Goal: Task Accomplishment & Management: Manage account settings

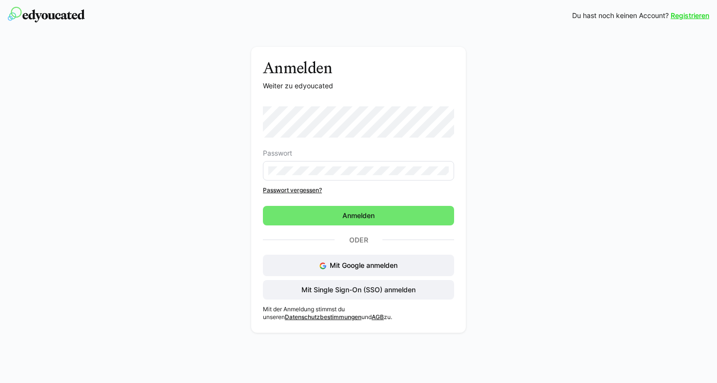
click at [481, 97] on div "Anmelden Weiter zu edyoucated Passwort Passwort vergessen? Anmelden Oder Mit Go…" at bounding box center [358, 192] width 549 height 291
drag, startPoint x: 382, startPoint y: 90, endPoint x: 375, endPoint y: 75, distance: 15.9
click at [381, 86] on p "Weiter zu edyoucated" at bounding box center [358, 86] width 191 height 10
click at [343, 292] on span "Mit Single Sign-On (SSO) anmelden" at bounding box center [358, 290] width 117 height 10
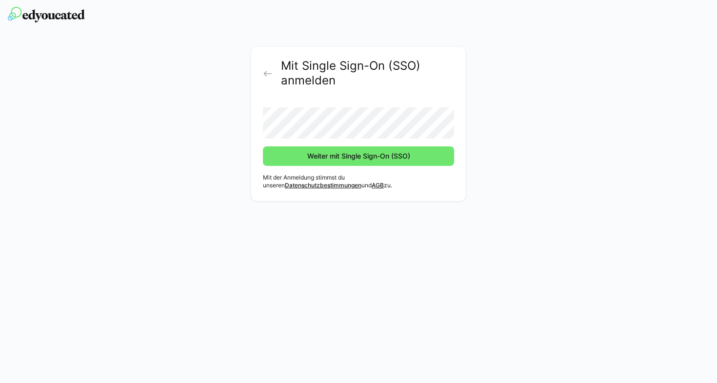
click at [263, 146] on button "Weiter mit Single Sign-On (SSO)" at bounding box center [358, 155] width 191 height 19
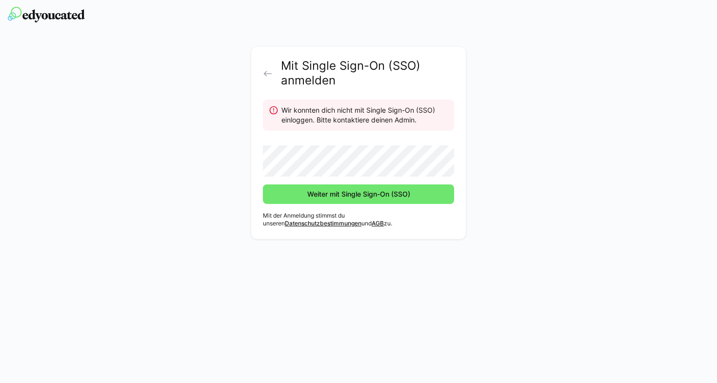
click at [203, 173] on div "Mit Single Sign-On (SSO) anmelden Wir konnten dich nicht mit Single Sign-On (SS…" at bounding box center [358, 145] width 549 height 197
click at [232, 166] on div "Mit Single Sign-On (SSO) anmelden Wir konnten dich nicht mit Single Sign-On (SS…" at bounding box center [358, 145] width 549 height 197
click at [262, 70] on div "Mit Single Sign-On (SSO) anmelden Wir konnten dich nicht mit Single Sign-On (SS…" at bounding box center [358, 143] width 214 height 192
click at [266, 73] on eds-icon at bounding box center [268, 74] width 10 height 10
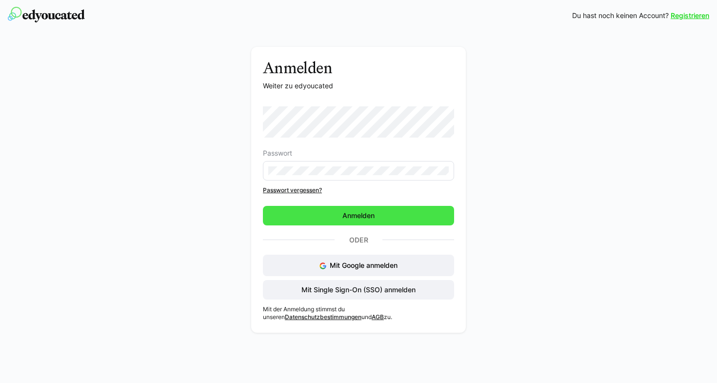
click at [351, 213] on span "Anmelden" at bounding box center [358, 216] width 35 height 10
